Goal: Task Accomplishment & Management: Use online tool/utility

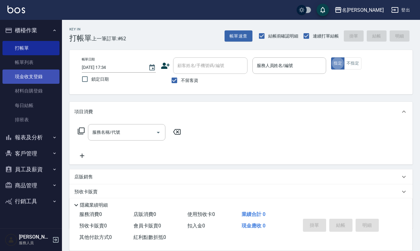
click at [35, 77] on link "現金收支登錄" at bounding box center [30, 76] width 57 height 14
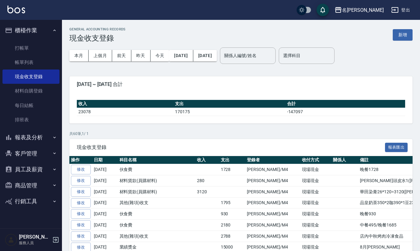
click at [399, 45] on div "本月 上個月 [DATE] [DATE] [DATE] [DATE] [DATE] 關係人編號/姓名 關係人編號/姓名 選擇科目 選擇科目" at bounding box center [240, 55] width 343 height 26
click at [399, 35] on button "新增" at bounding box center [403, 34] width 20 height 11
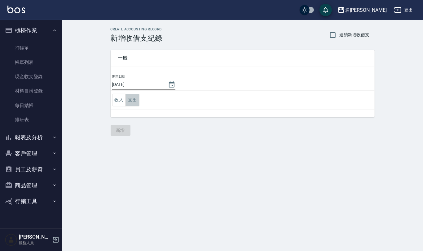
click at [129, 98] on button "支出" at bounding box center [133, 100] width 14 height 13
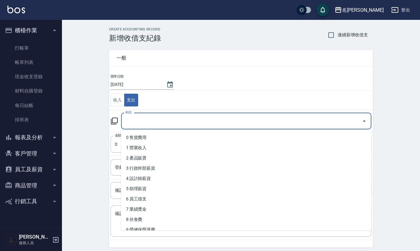
drag, startPoint x: 134, startPoint y: 119, endPoint x: 146, endPoint y: 164, distance: 45.9
click at [134, 120] on input "科目" at bounding box center [242, 121] width 236 height 11
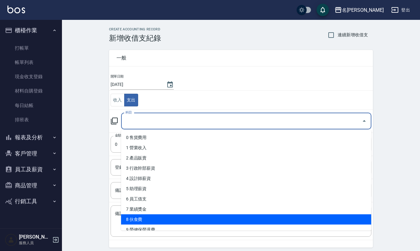
click at [143, 216] on li "8 伙食費" at bounding box center [246, 219] width 250 height 10
type input "8 伙食費"
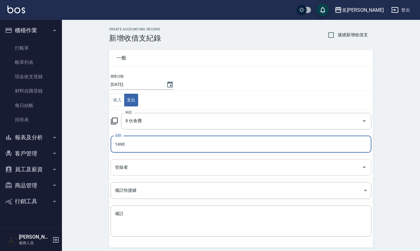
type input "1490"
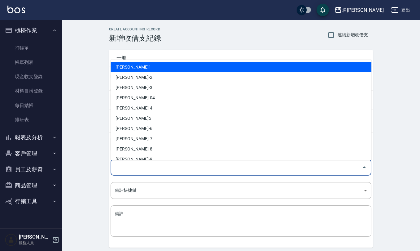
click at [151, 168] on input "登錄者" at bounding box center [236, 167] width 246 height 11
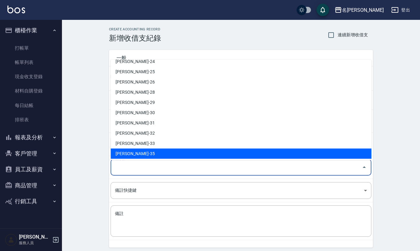
scroll to position [293, 0]
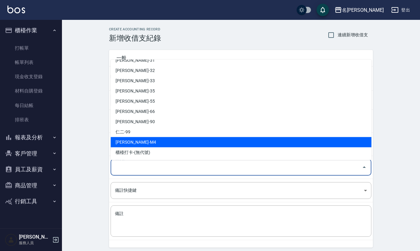
click at [152, 138] on li "[PERSON_NAME]-M4" at bounding box center [241, 142] width 261 height 10
type input "[PERSON_NAME]-M4"
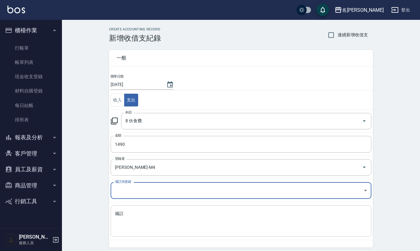
click at [146, 219] on textarea "備註" at bounding box center [241, 220] width 252 height 21
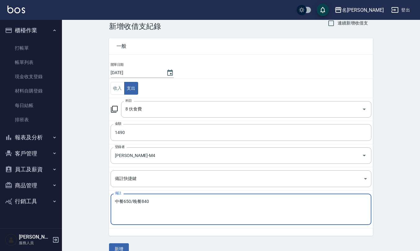
scroll to position [24, 0]
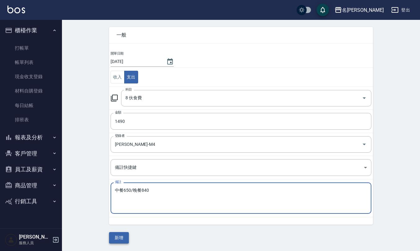
type textarea "中餐650/晚餐840"
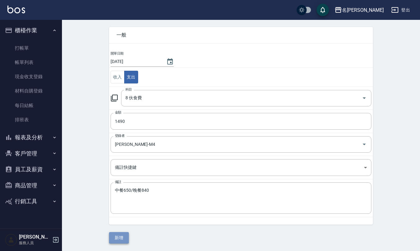
click at [122, 238] on button "新增" at bounding box center [119, 237] width 20 height 11
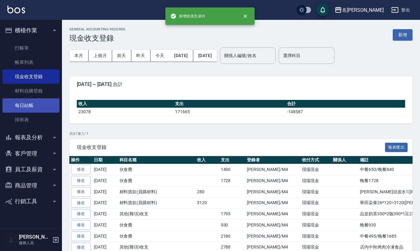
click at [32, 104] on link "每日結帳" at bounding box center [30, 105] width 57 height 14
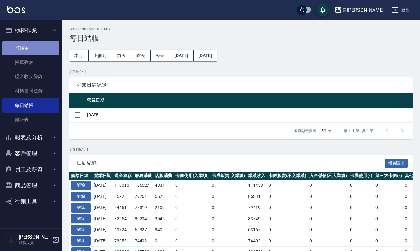
click at [39, 42] on link "打帳單" at bounding box center [30, 48] width 57 height 14
